Goal: Information Seeking & Learning: Learn about a topic

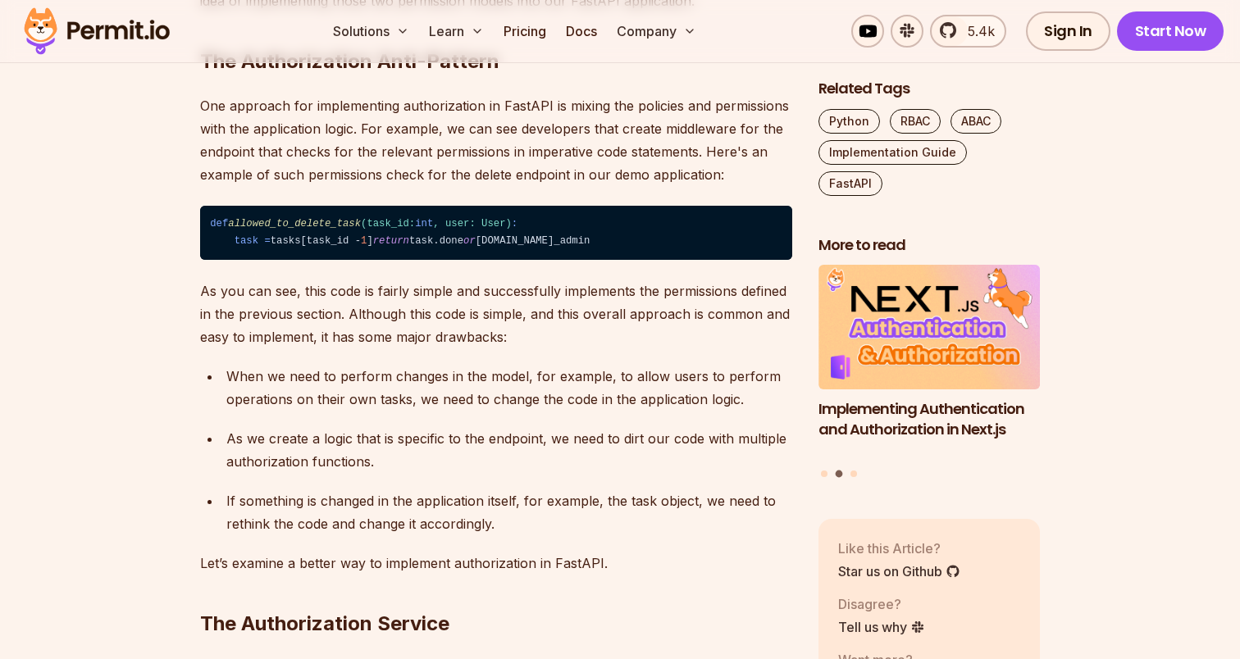
scroll to position [2570, 0]
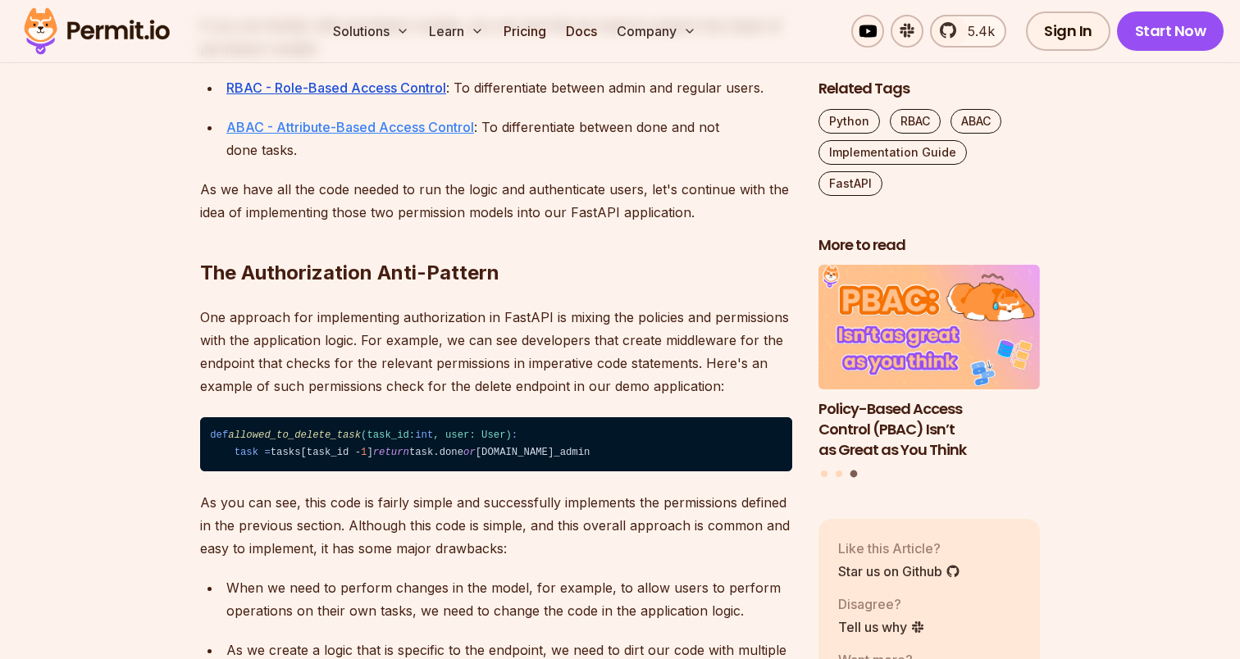
click at [392, 135] on u "ABAC - Attribute-Based Access Control" at bounding box center [350, 127] width 248 height 16
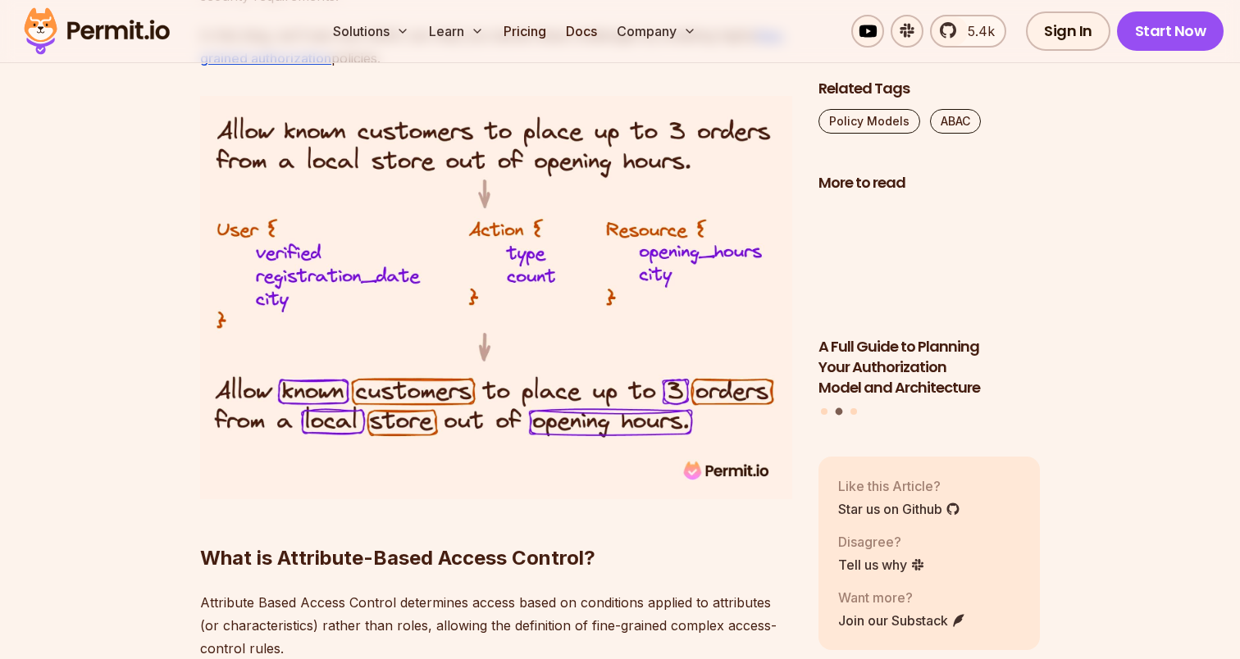
scroll to position [1339, 0]
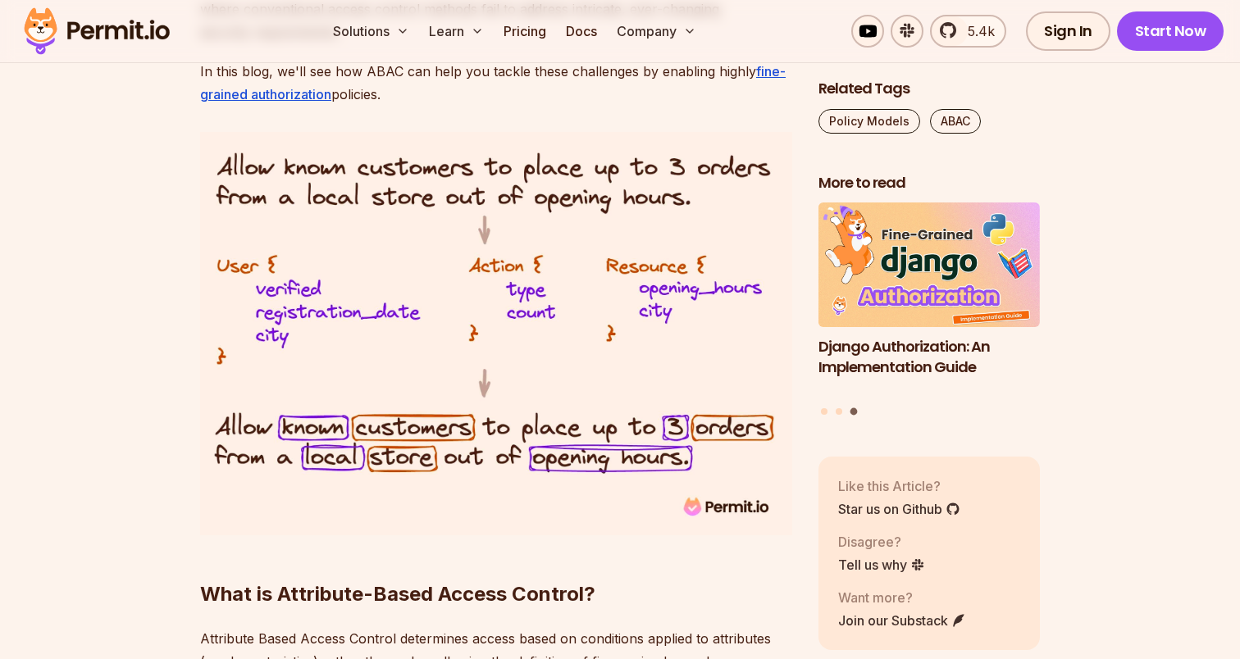
click at [330, 302] on img at bounding box center [496, 333] width 592 height 403
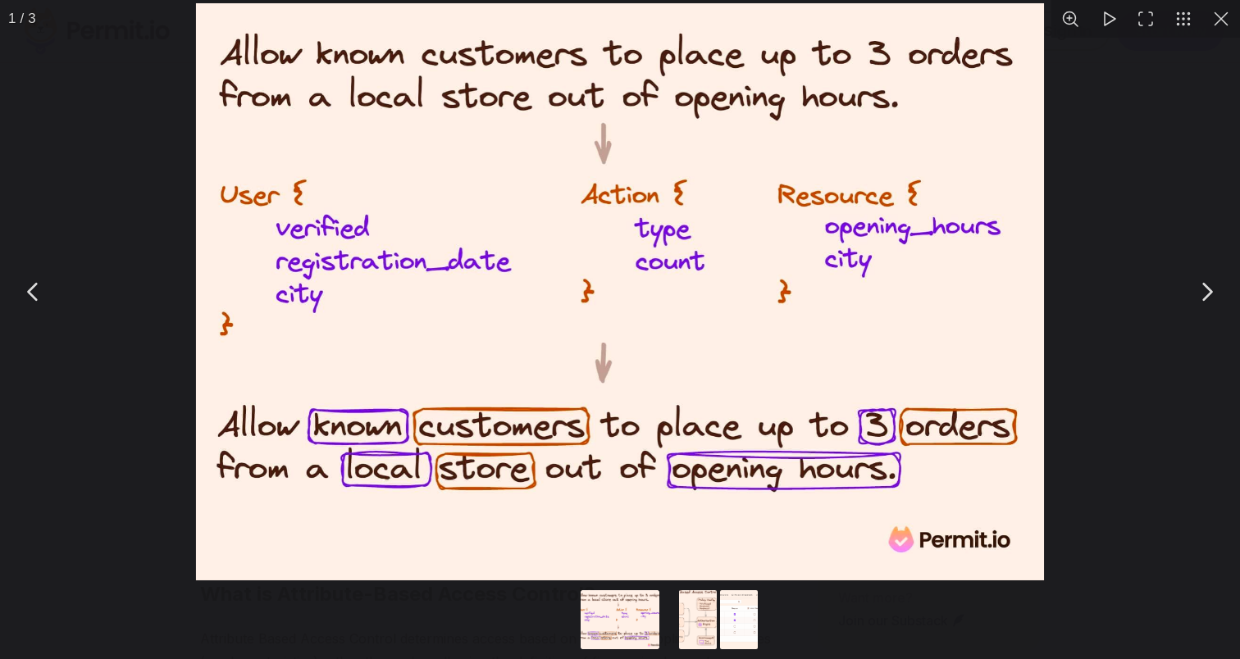
click at [330, 302] on img "You can close this modal content with the ESC key" at bounding box center [619, 291] width 847 height 577
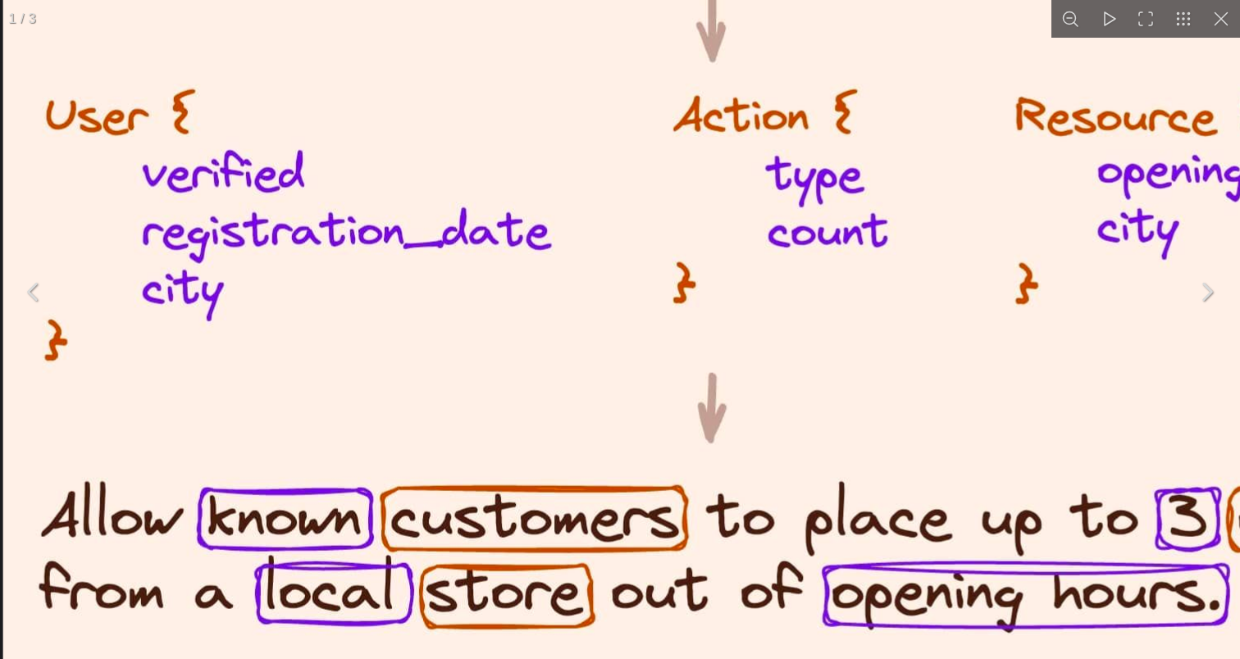
click at [330, 302] on img "You can close this modal content with the ESC key" at bounding box center [740, 285] width 1474 height 1004
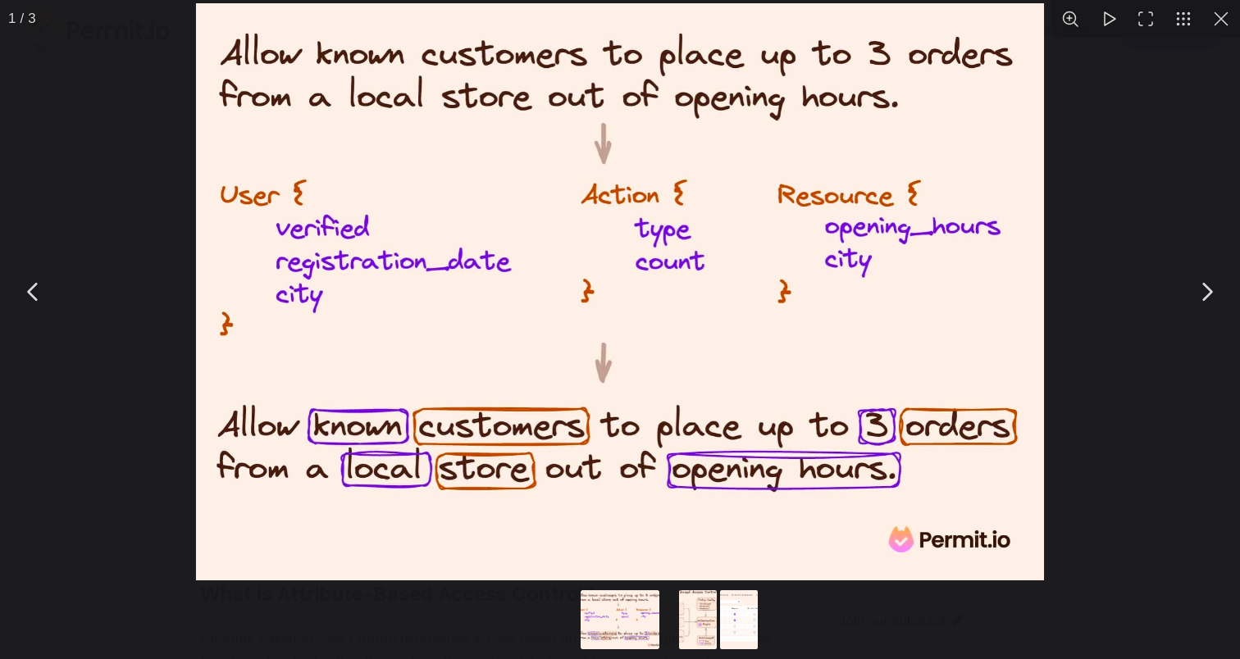
click at [91, 142] on div "You can close this modal content with the ESC key" at bounding box center [620, 292] width 1240 height 584
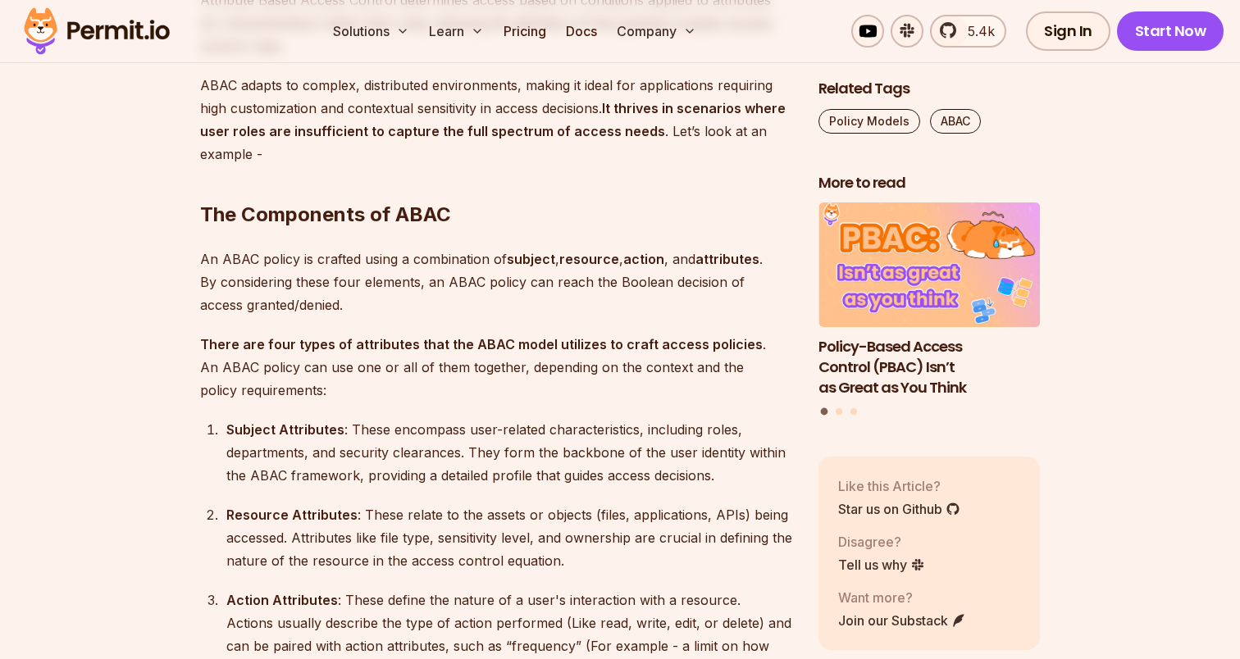
scroll to position [1979, 0]
drag, startPoint x: 505, startPoint y: 258, endPoint x: 628, endPoint y: 256, distance: 123.0
click at [628, 256] on p "An ABAC policy is crafted using a combination of subject , resource , action , …" at bounding box center [496, 280] width 592 height 69
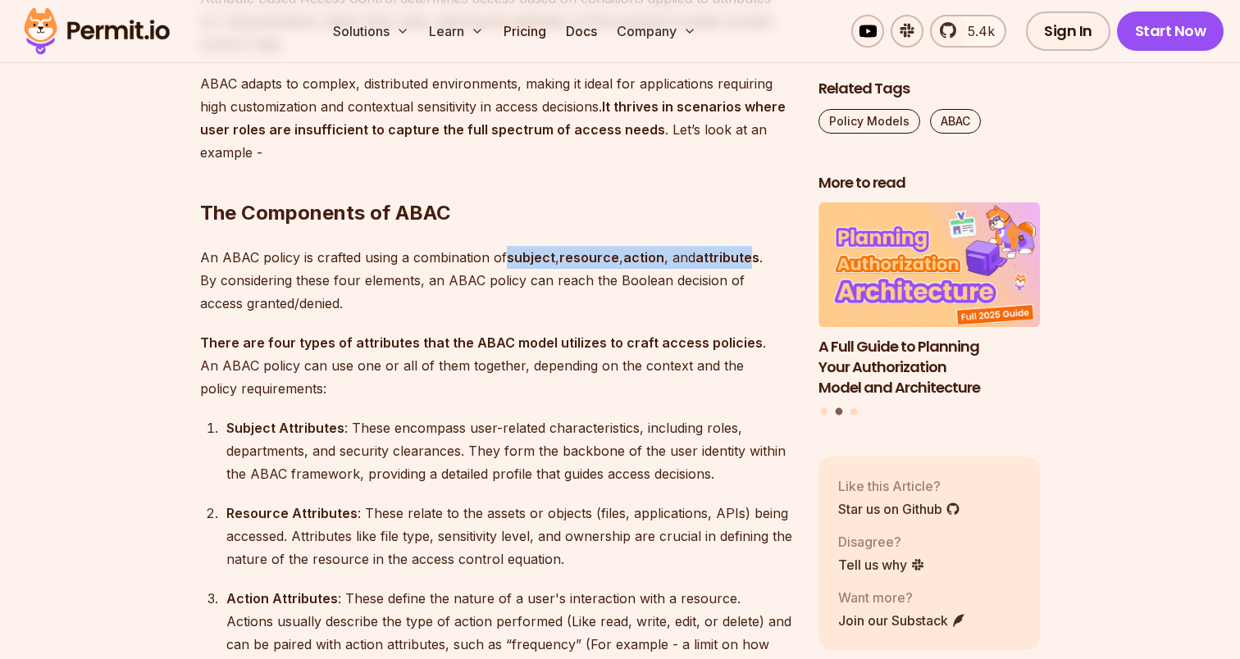
drag, startPoint x: 504, startPoint y: 257, endPoint x: 754, endPoint y: 248, distance: 249.4
click at [754, 248] on p "An ABAC policy is crafted using a combination of subject , resource , action , …" at bounding box center [496, 280] width 592 height 69
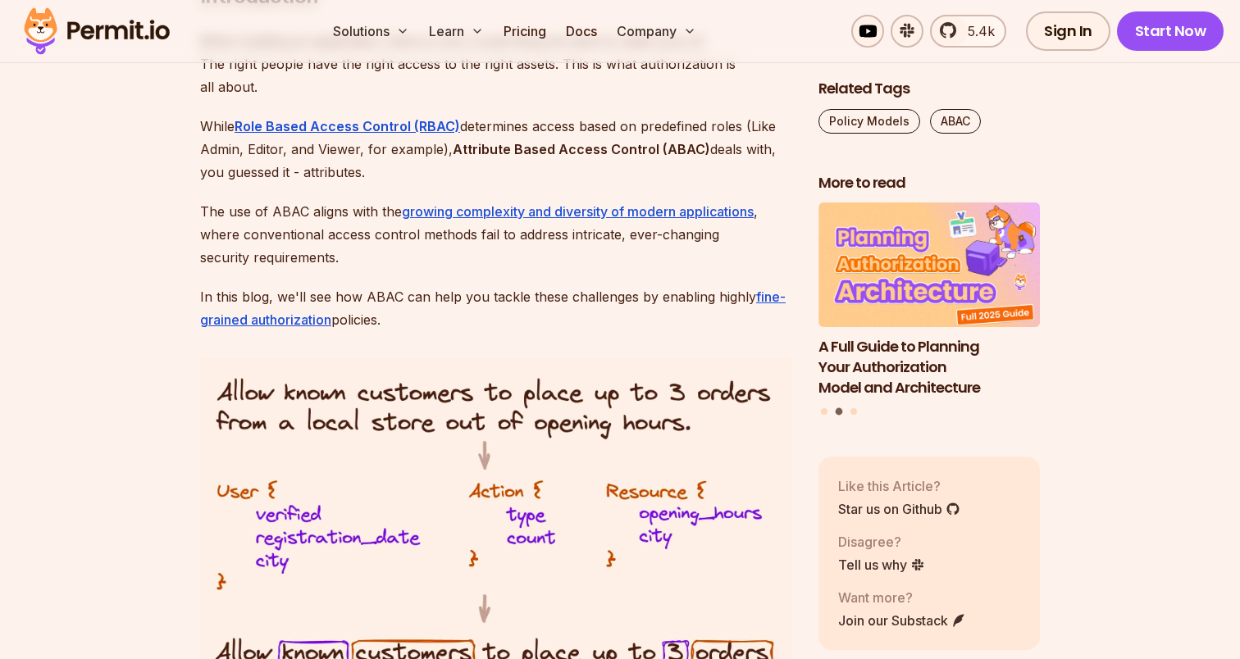
scroll to position [1106, 0]
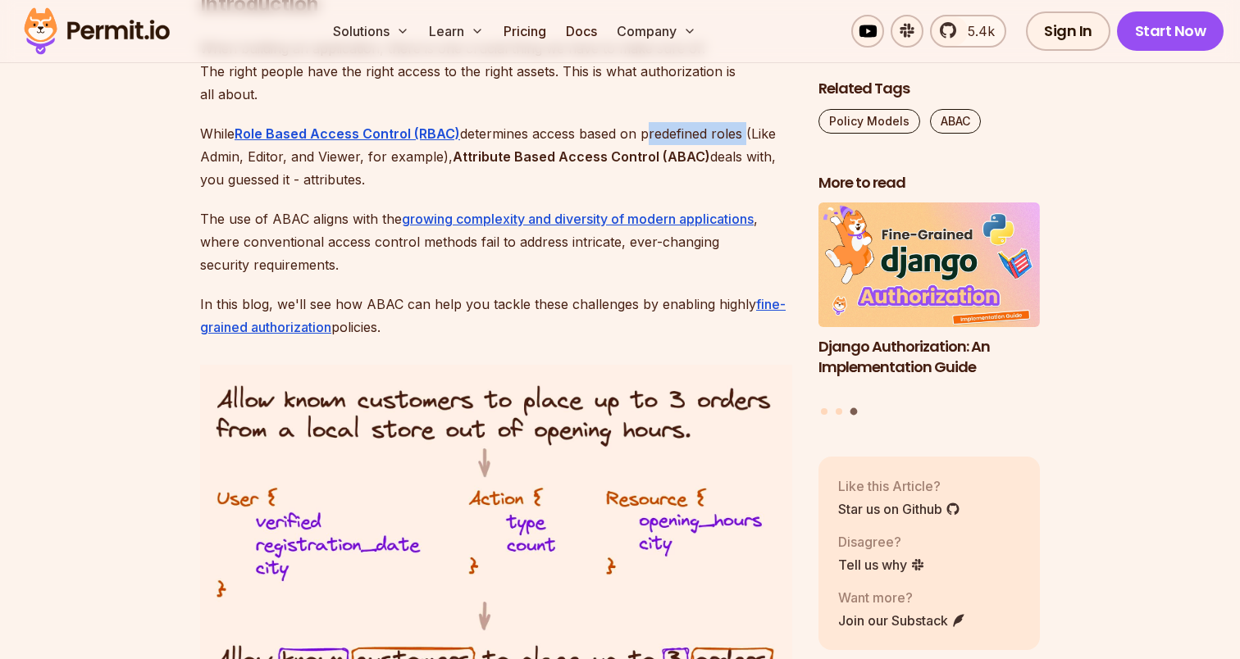
drag, startPoint x: 643, startPoint y: 137, endPoint x: 741, endPoint y: 134, distance: 98.4
click at [741, 134] on p "While Role Based Access Control (RBAC) determines access based on predefined ro…" at bounding box center [496, 156] width 592 height 69
drag, startPoint x: 300, startPoint y: 181, endPoint x: 380, endPoint y: 181, distance: 80.4
click at [380, 181] on p "While Role Based Access Control (RBAC) determines access based on predefined ro…" at bounding box center [496, 156] width 592 height 69
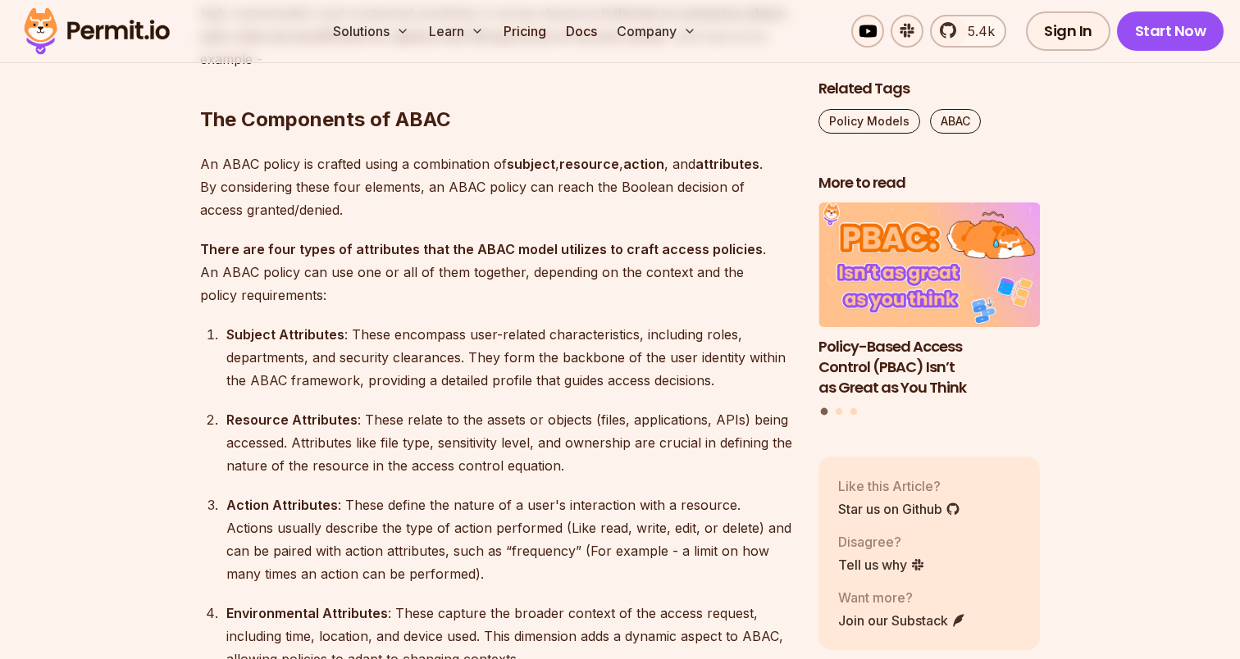
scroll to position [2243, 0]
